Goal: Task Accomplishment & Management: Use online tool/utility

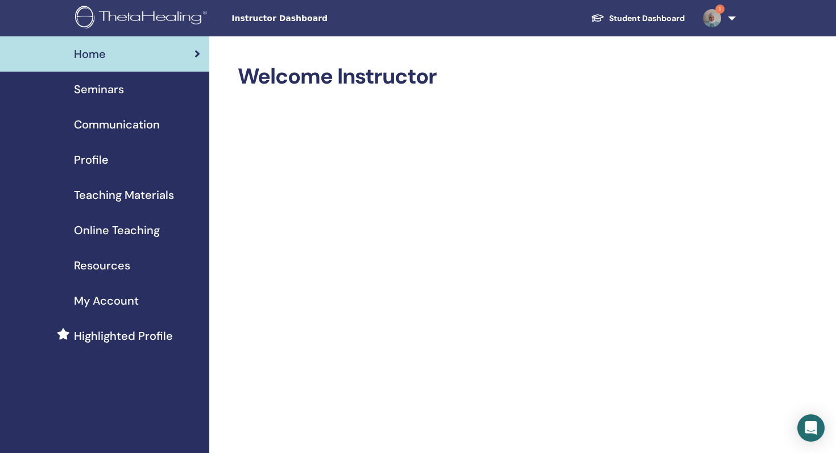
click at [98, 92] on span "Seminars" at bounding box center [99, 89] width 50 height 17
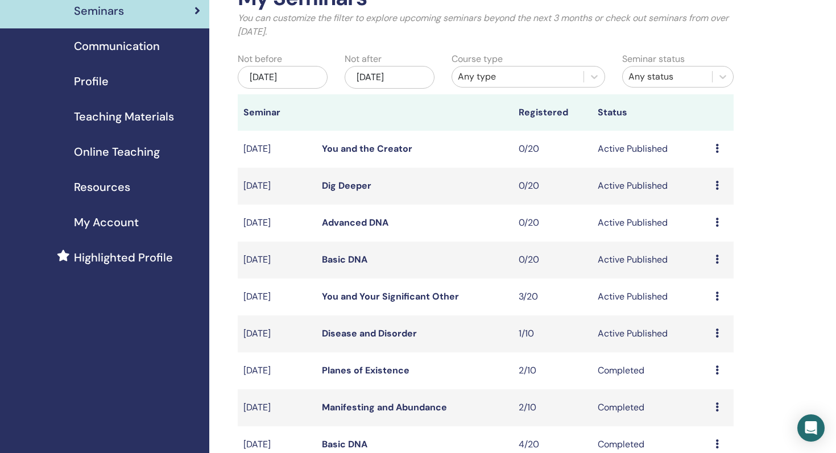
scroll to position [85, 0]
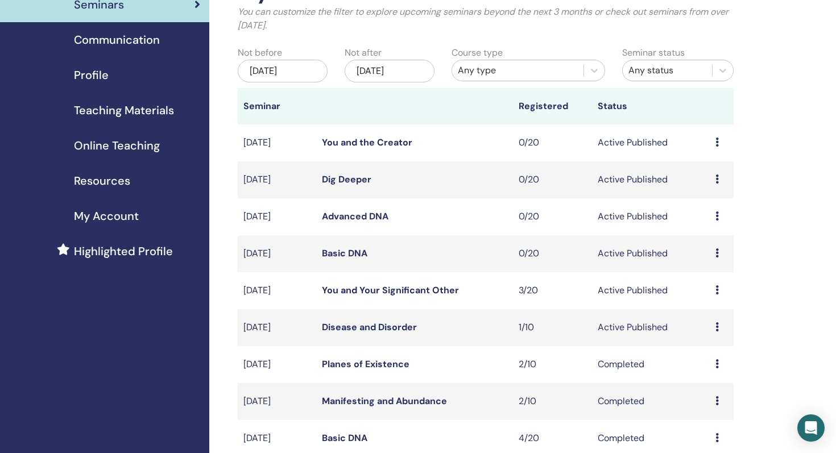
click at [362, 288] on link "You and Your Significant Other" at bounding box center [390, 290] width 137 height 12
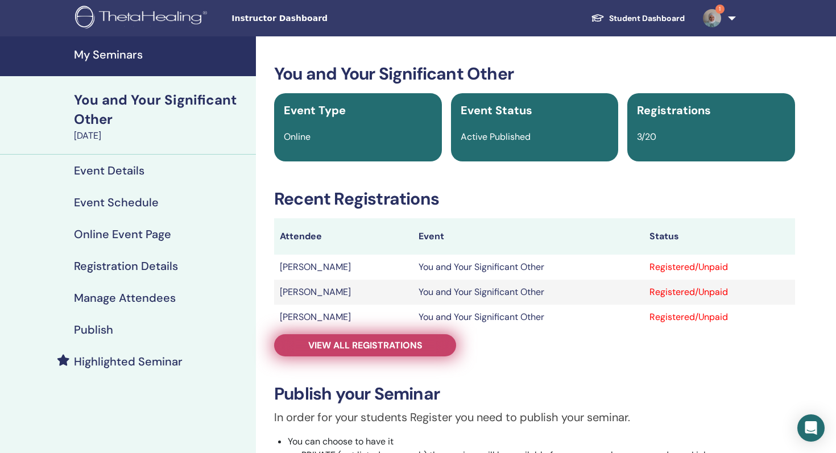
click at [399, 342] on span "View all registrations" at bounding box center [365, 346] width 114 height 12
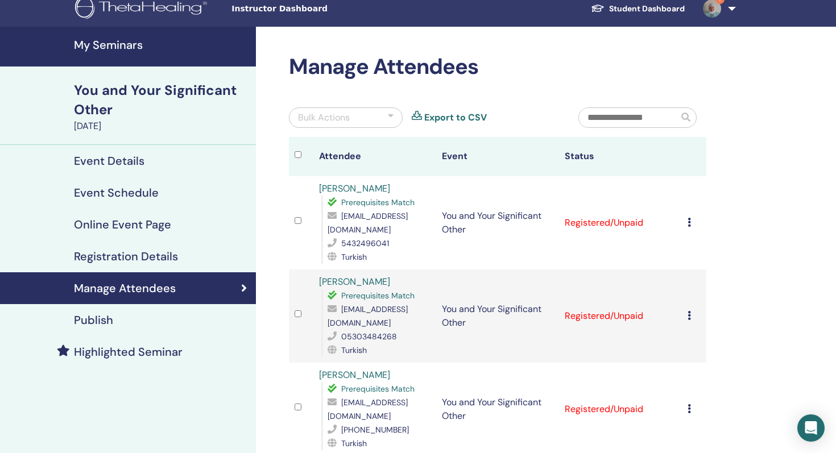
scroll to position [10, 0]
click at [392, 116] on div at bounding box center [391, 118] width 6 height 14
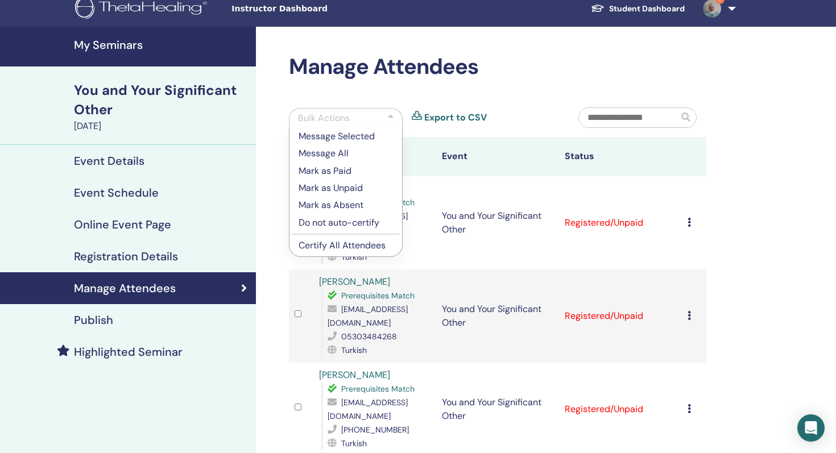
click at [378, 249] on p "Certify All Attendees" at bounding box center [346, 246] width 94 height 14
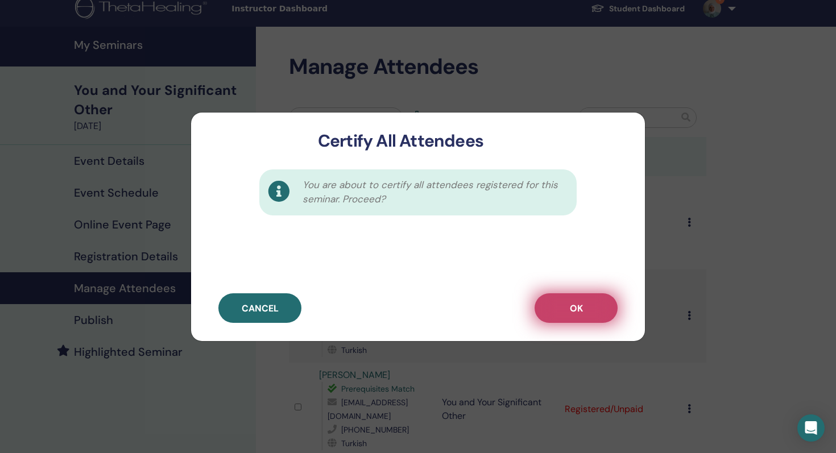
click at [562, 307] on button "OK" at bounding box center [576, 309] width 83 height 30
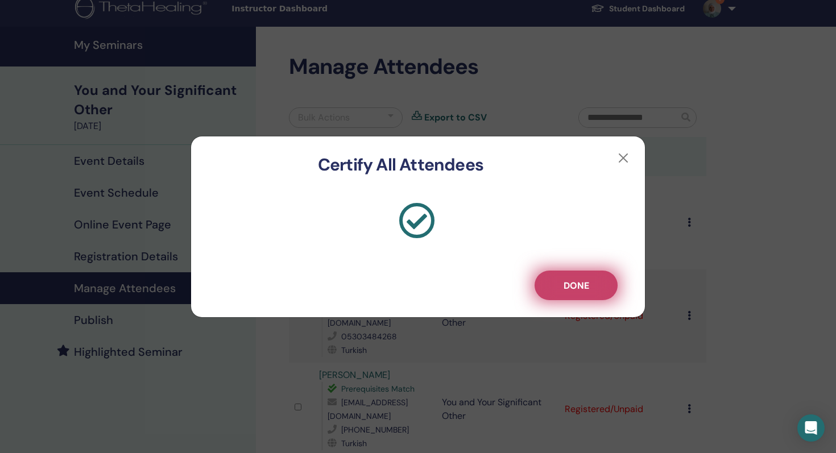
click at [594, 285] on button "Done" at bounding box center [576, 286] width 83 height 30
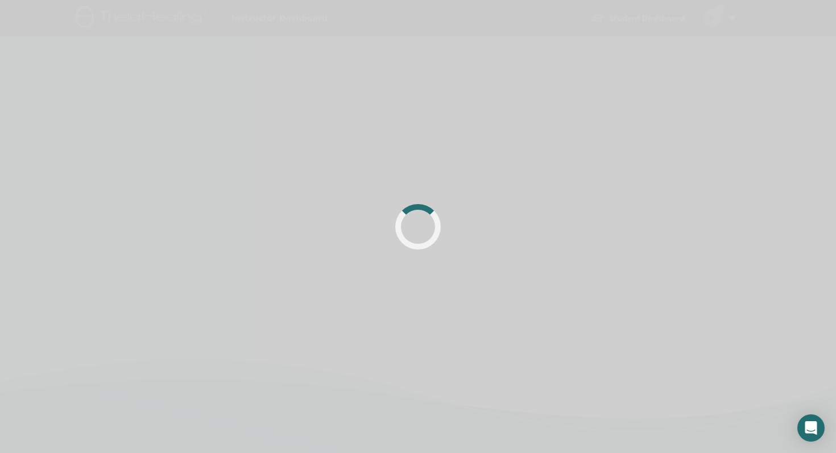
scroll to position [10, 0]
